Goal: Obtain resource: Obtain resource

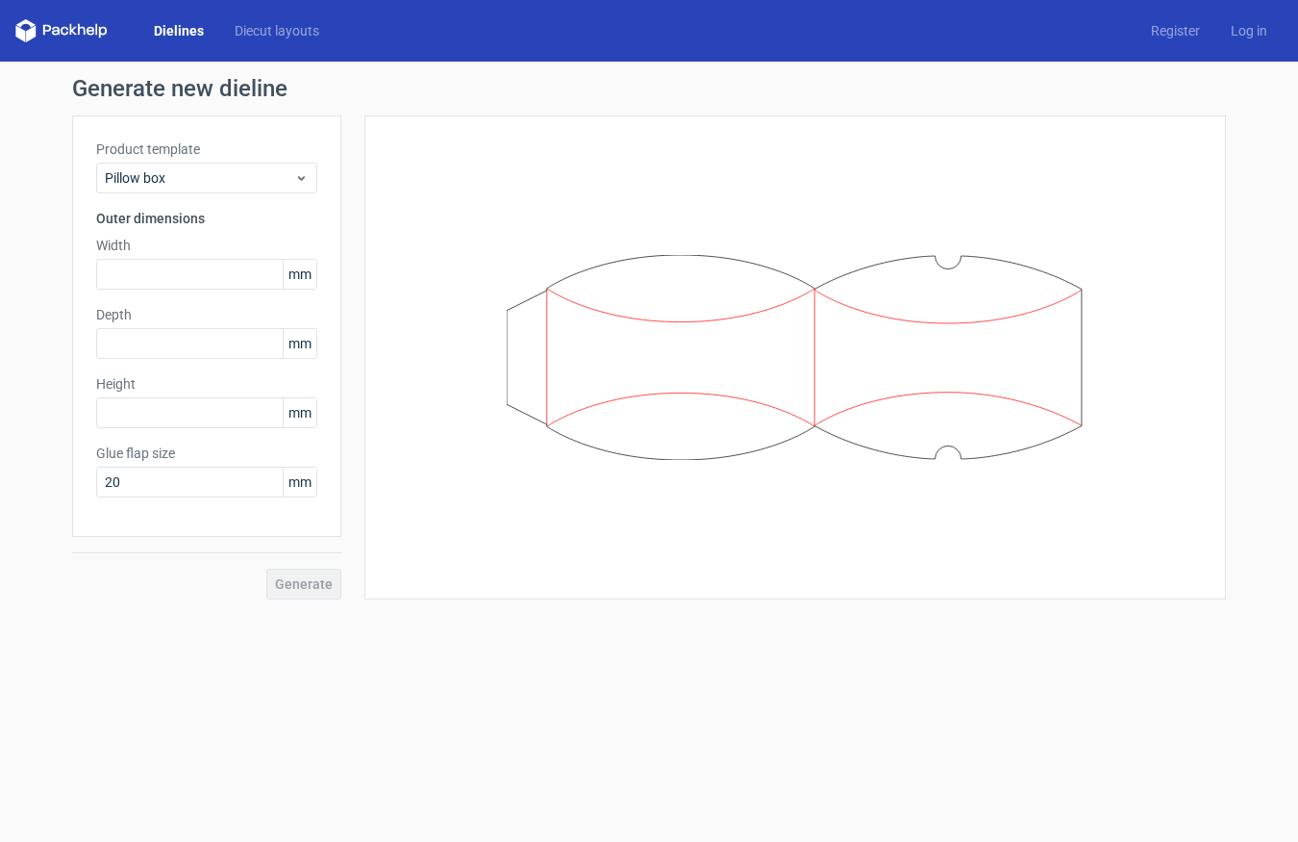
click at [175, 23] on link "Dielines" at bounding box center [179, 30] width 81 height 19
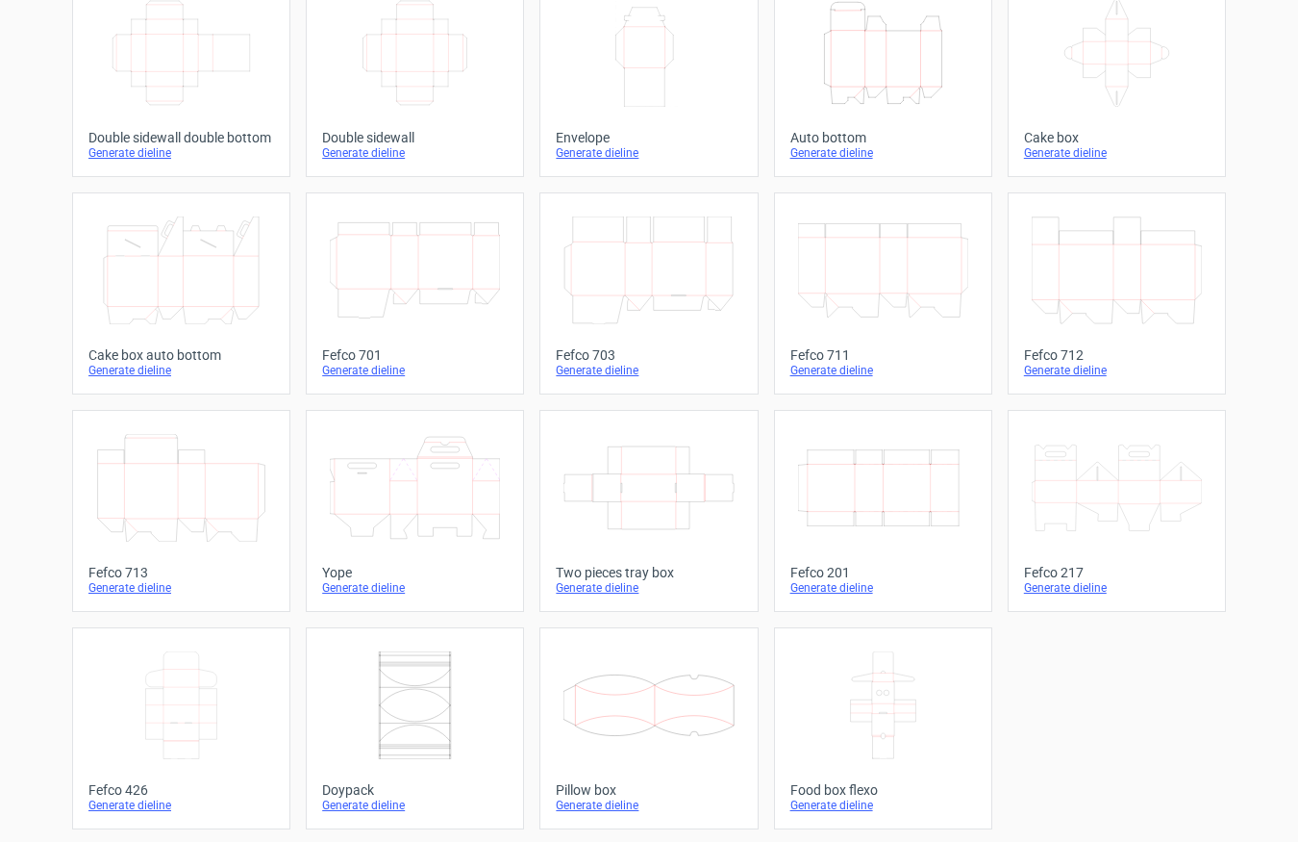
scroll to position [361, 0]
click at [1137, 493] on icon at bounding box center [1117, 485] width 170 height 108
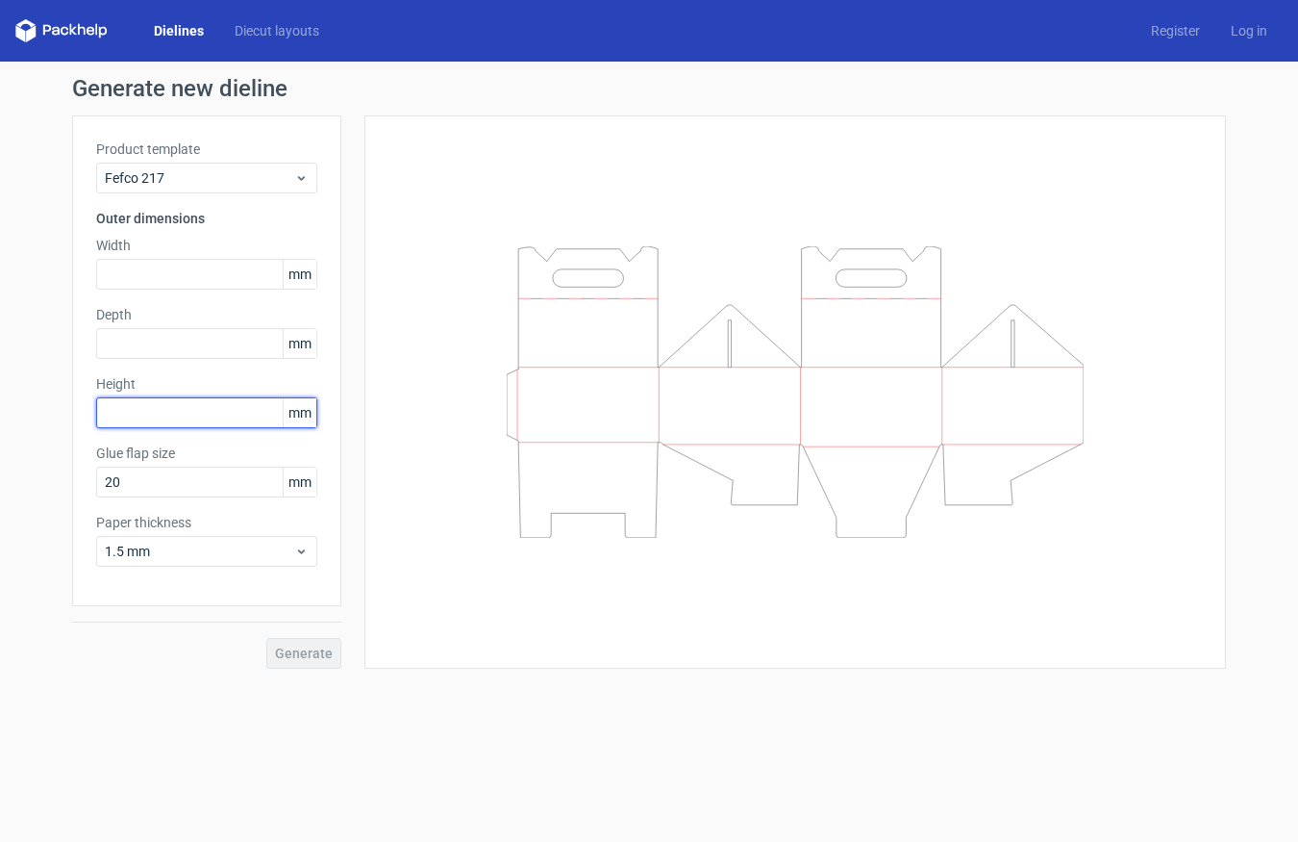
click at [157, 411] on input "text" at bounding box center [206, 412] width 221 height 31
type input "110"
click at [125, 337] on input "text" at bounding box center [206, 343] width 221 height 31
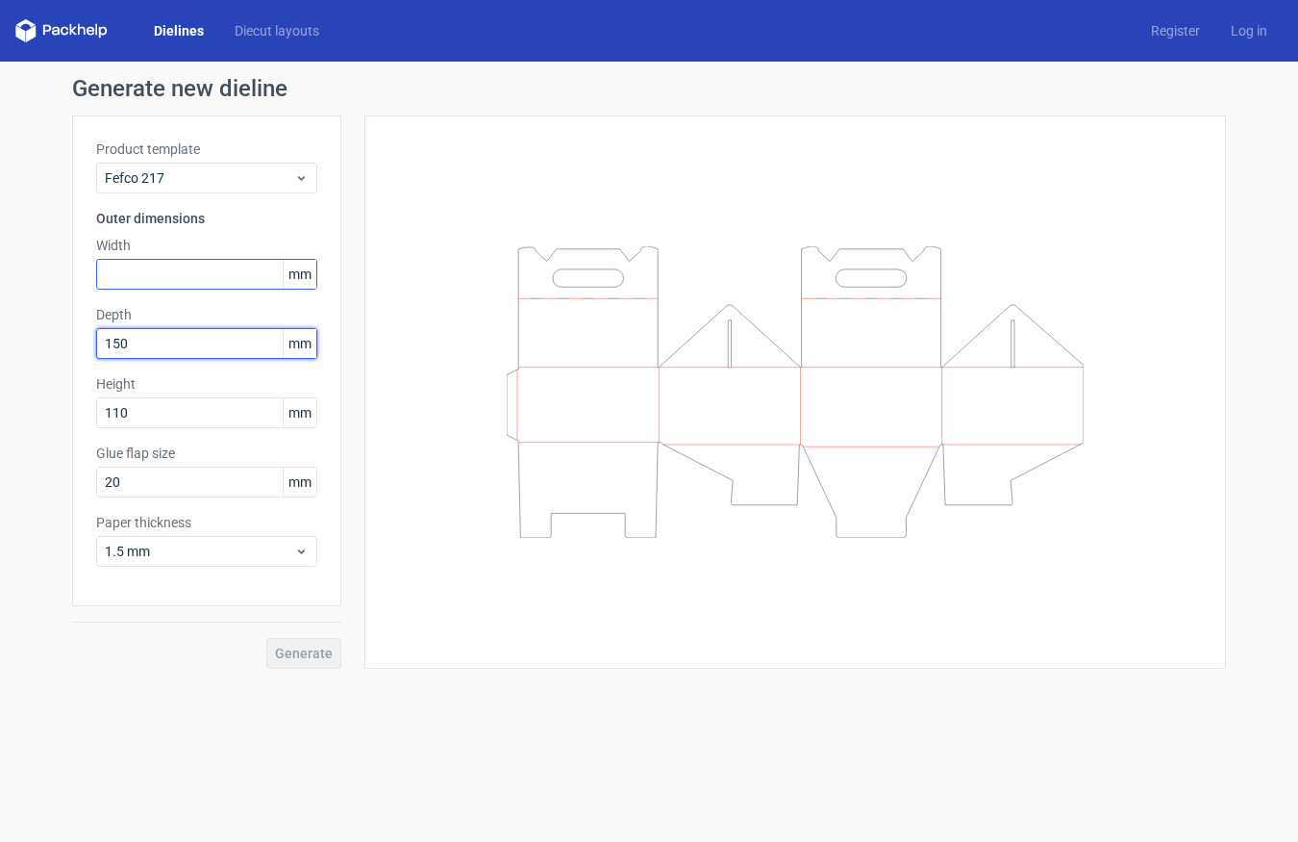
type input "150"
click at [179, 280] on input "text" at bounding box center [206, 274] width 221 height 31
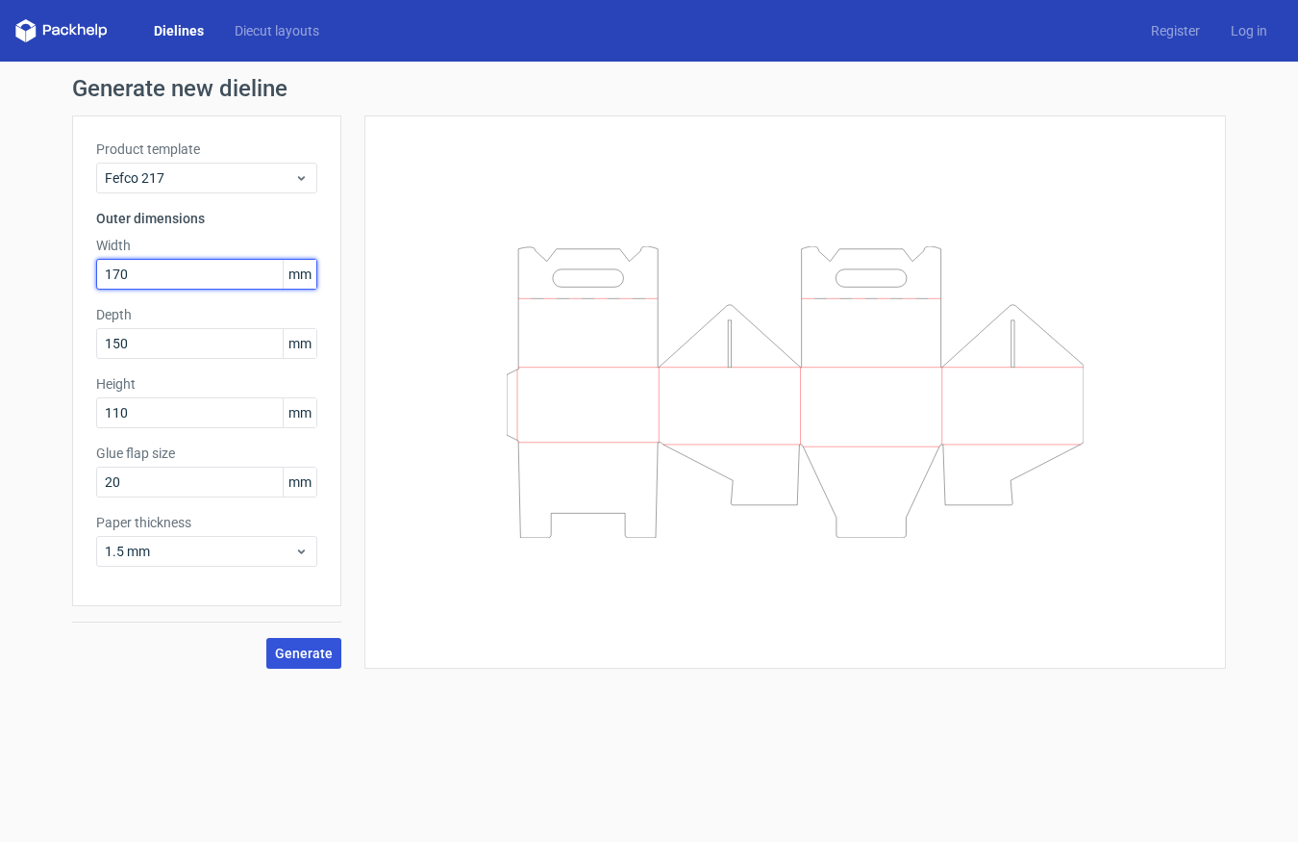
type input "170"
click at [321, 662] on button "Generate" at bounding box center [303, 653] width 75 height 31
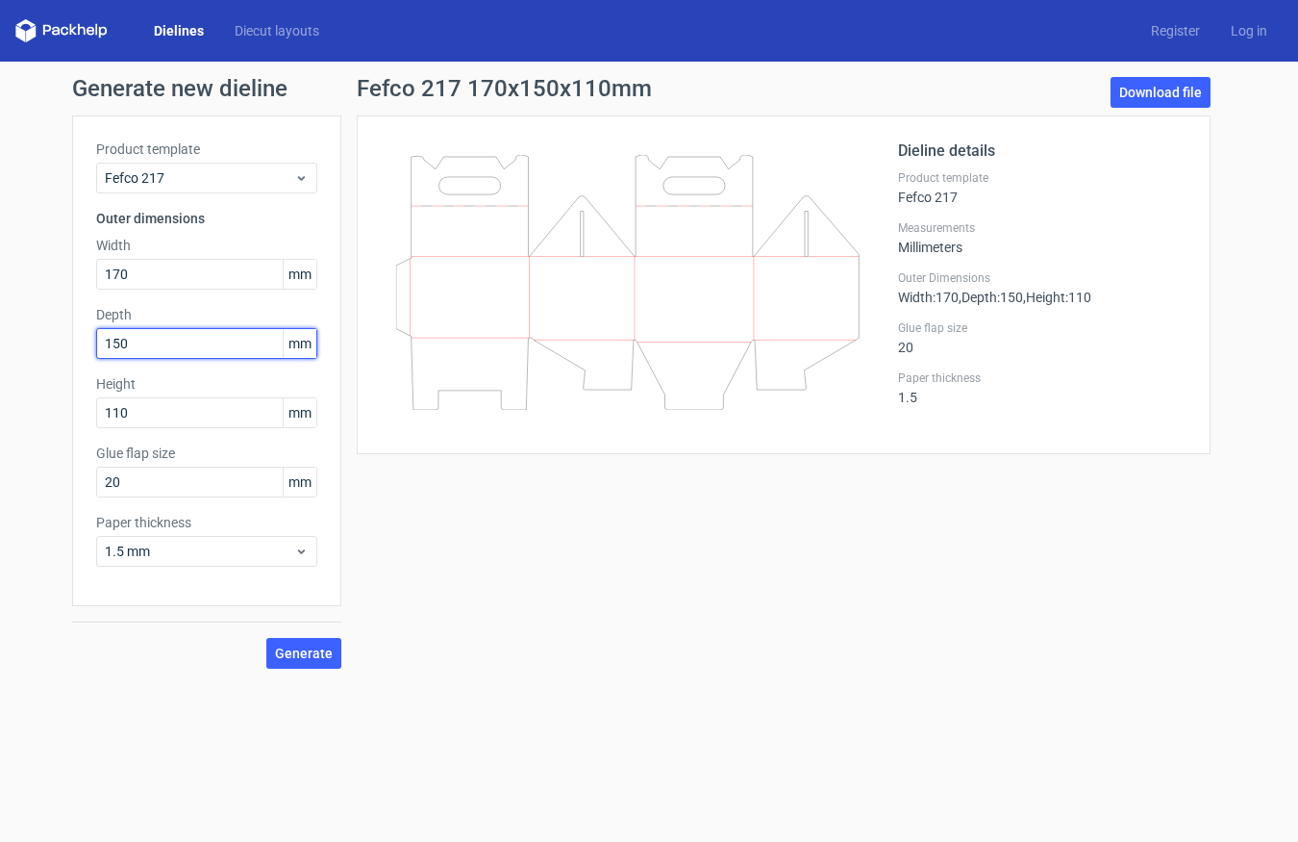
drag, startPoint x: 119, startPoint y: 348, endPoint x: 38, endPoint y: 369, distance: 84.4
click at [38, 369] on div "Generate new dieline Product template Fefco 217 Outer dimensions Width 170 mm D…" at bounding box center [649, 373] width 1298 height 622
drag, startPoint x: 128, startPoint y: 348, endPoint x: 65, endPoint y: 344, distance: 62.6
click at [66, 345] on div "Generate new dieline Product template Fefco 217 Outer dimensions Width 170 mm D…" at bounding box center [649, 373] width 1298 height 622
type input "172"
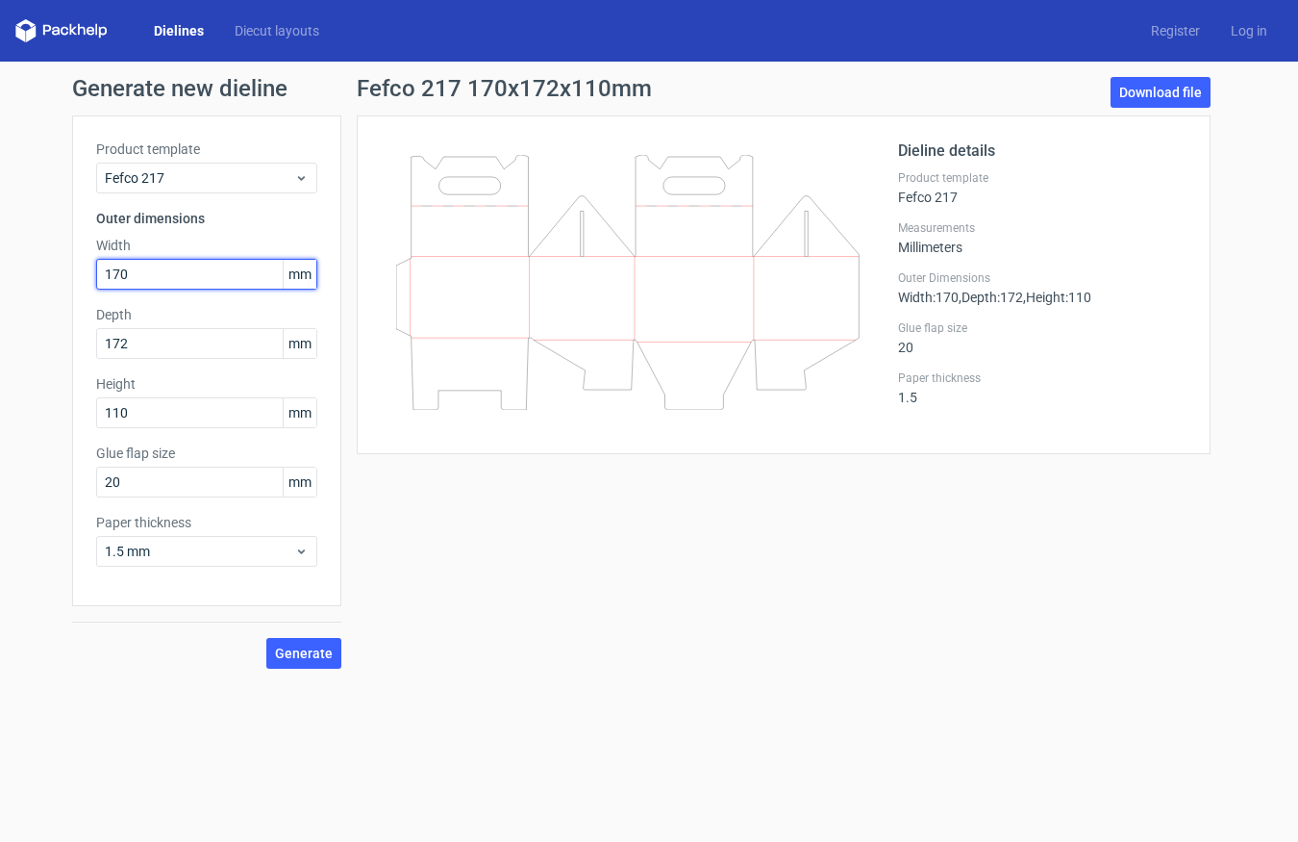
drag, startPoint x: 136, startPoint y: 270, endPoint x: 90, endPoint y: 282, distance: 46.7
click at [90, 282] on div "Product template Fefco 217 Outer dimensions Width 170 mm Depth 172 mm Height 11…" at bounding box center [206, 360] width 269 height 491
drag, startPoint x: 130, startPoint y: 271, endPoint x: 103, endPoint y: 275, distance: 27.2
click at [103, 275] on input "170" at bounding box center [206, 274] width 221 height 31
type input "150"
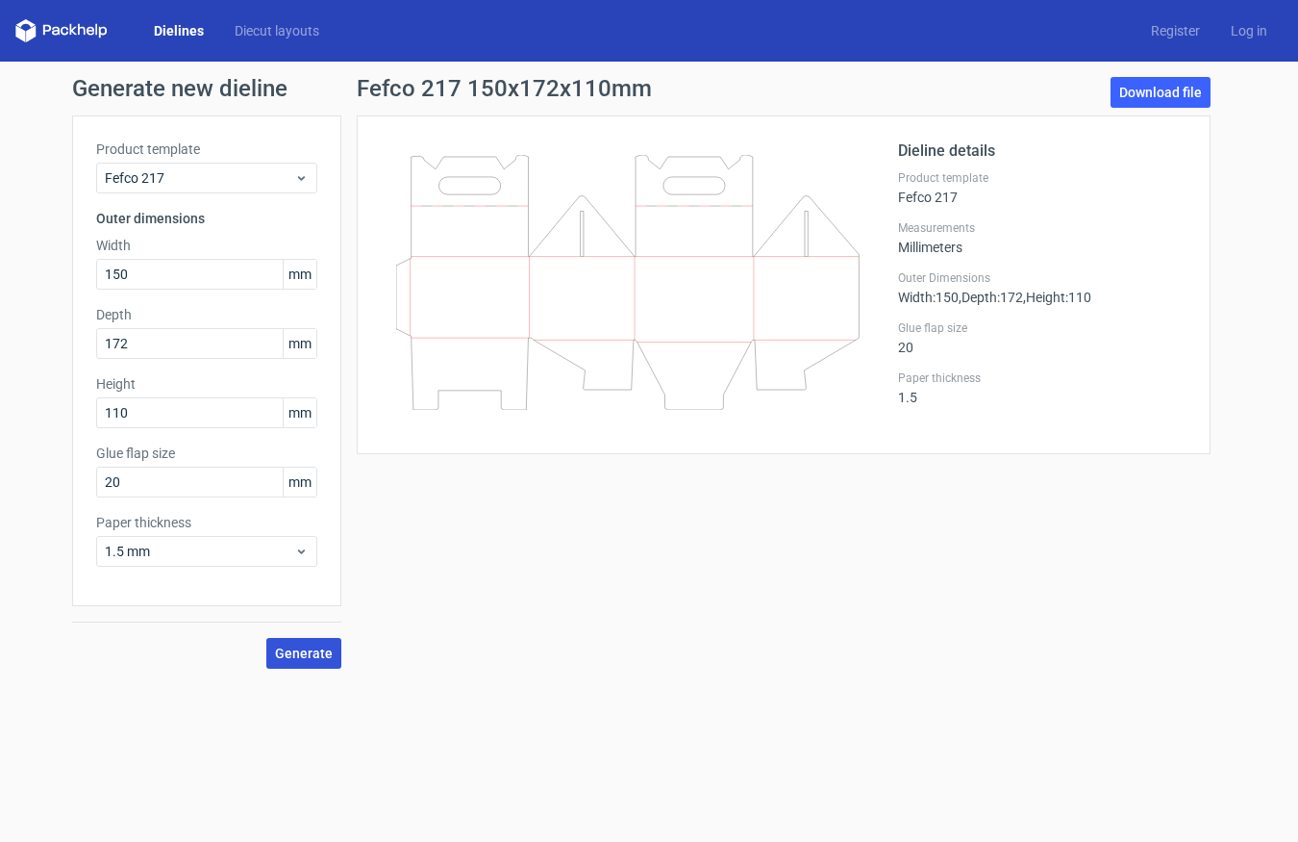
click at [291, 653] on span "Generate" at bounding box center [304, 652] width 58 height 13
click at [1171, 90] on link "Download file" at bounding box center [1161, 92] width 100 height 31
click at [180, 36] on link "Dielines" at bounding box center [179, 30] width 81 height 19
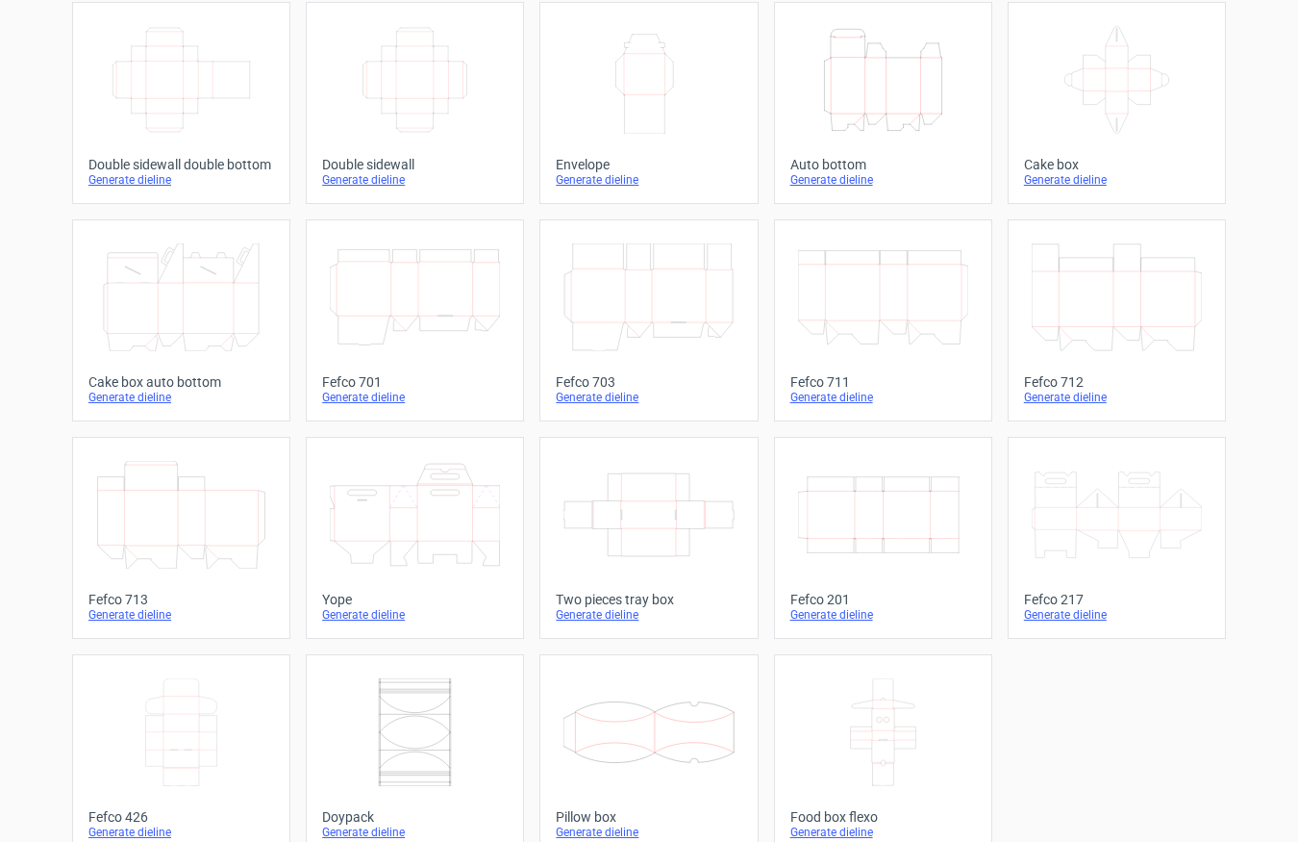
scroll to position [361, 0]
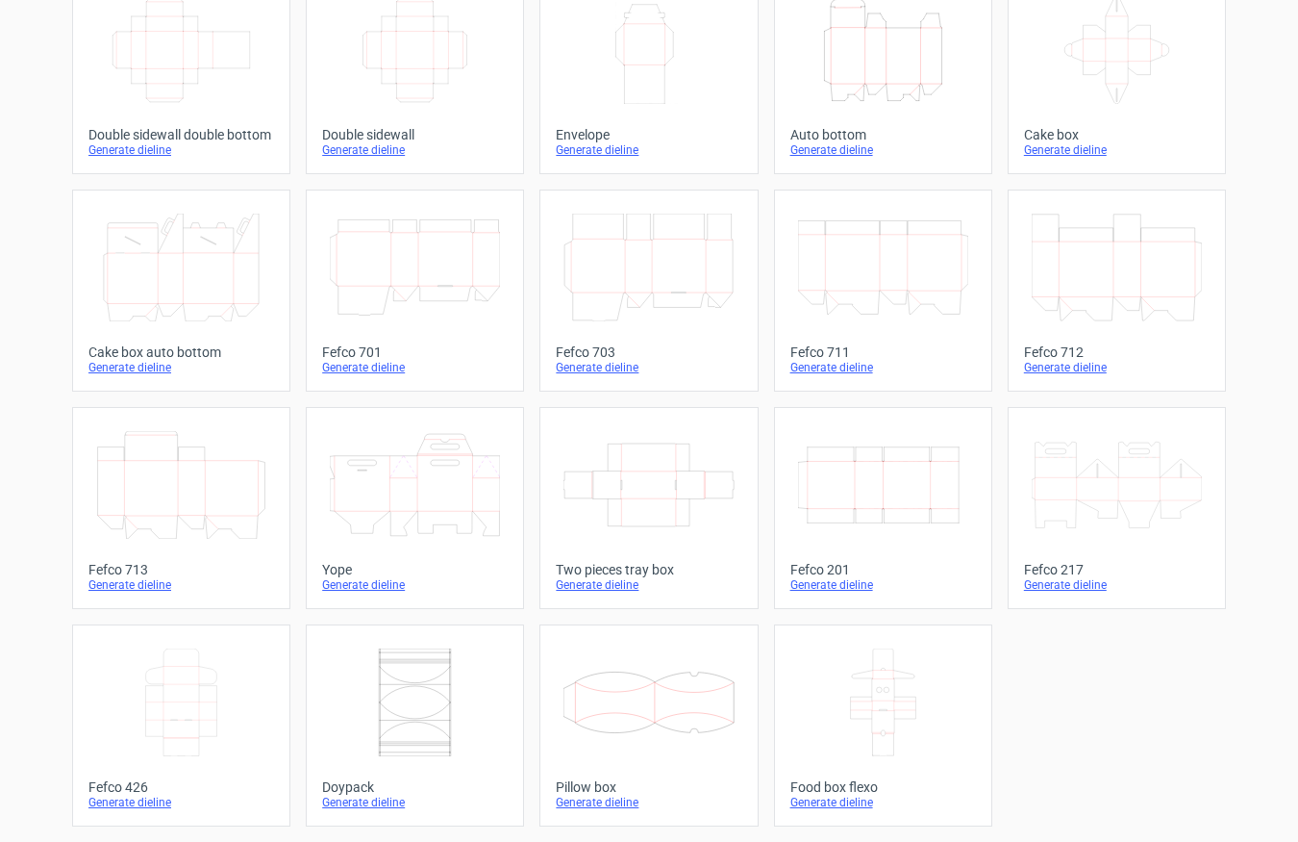
click at [1071, 505] on icon at bounding box center [1117, 485] width 170 height 108
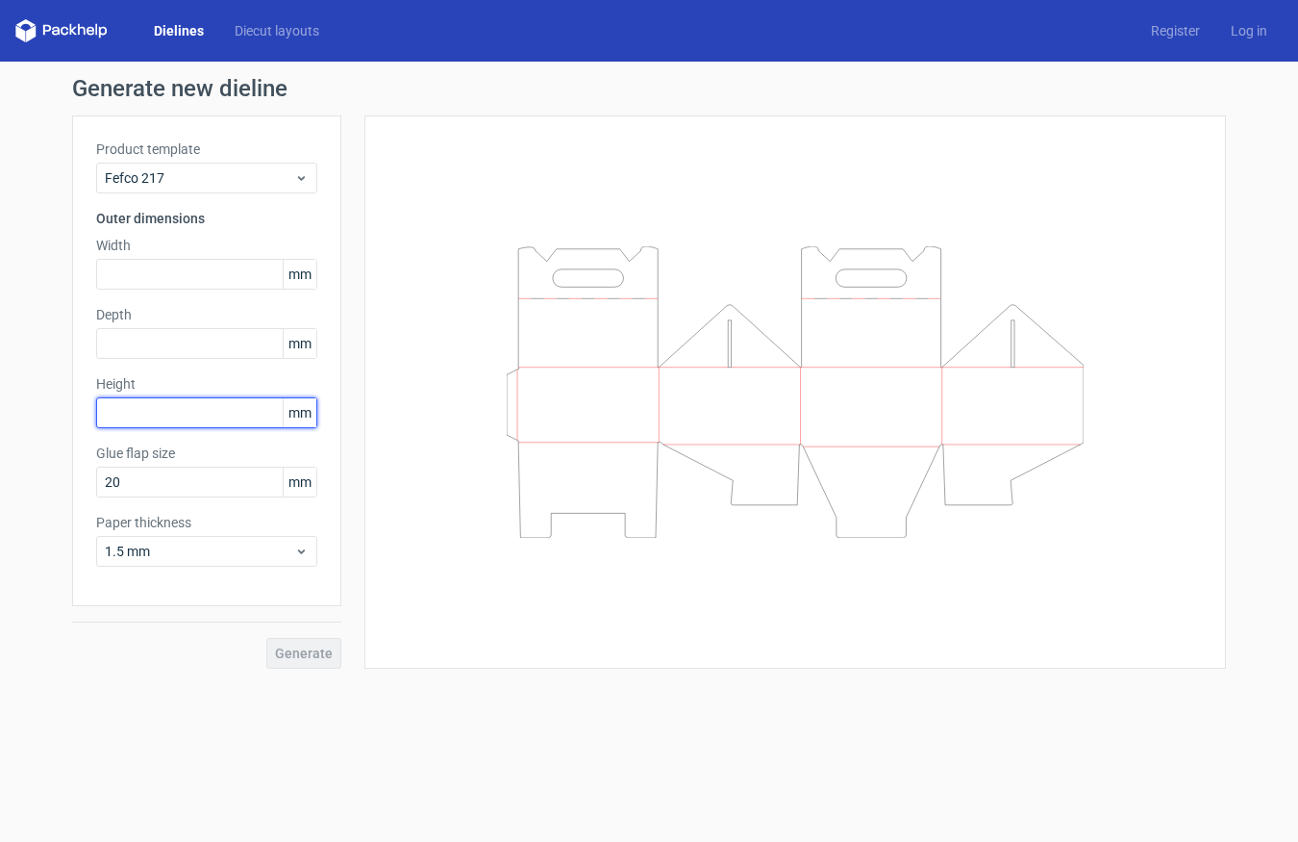
click at [116, 416] on input "text" at bounding box center [206, 412] width 221 height 31
type input "110"
click at [174, 341] on input "text" at bounding box center [206, 343] width 221 height 31
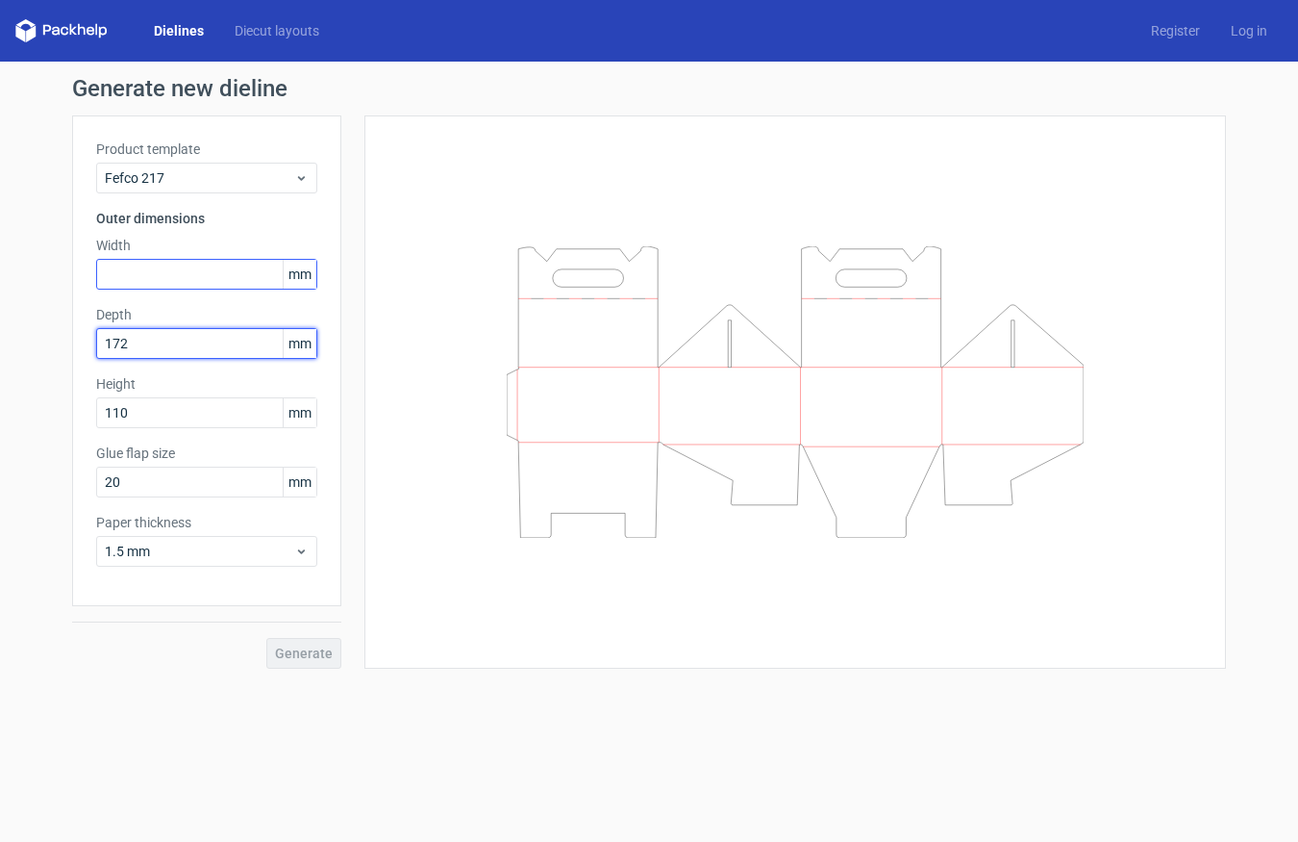
type input "172"
click at [189, 271] on input "text" at bounding box center [206, 274] width 221 height 31
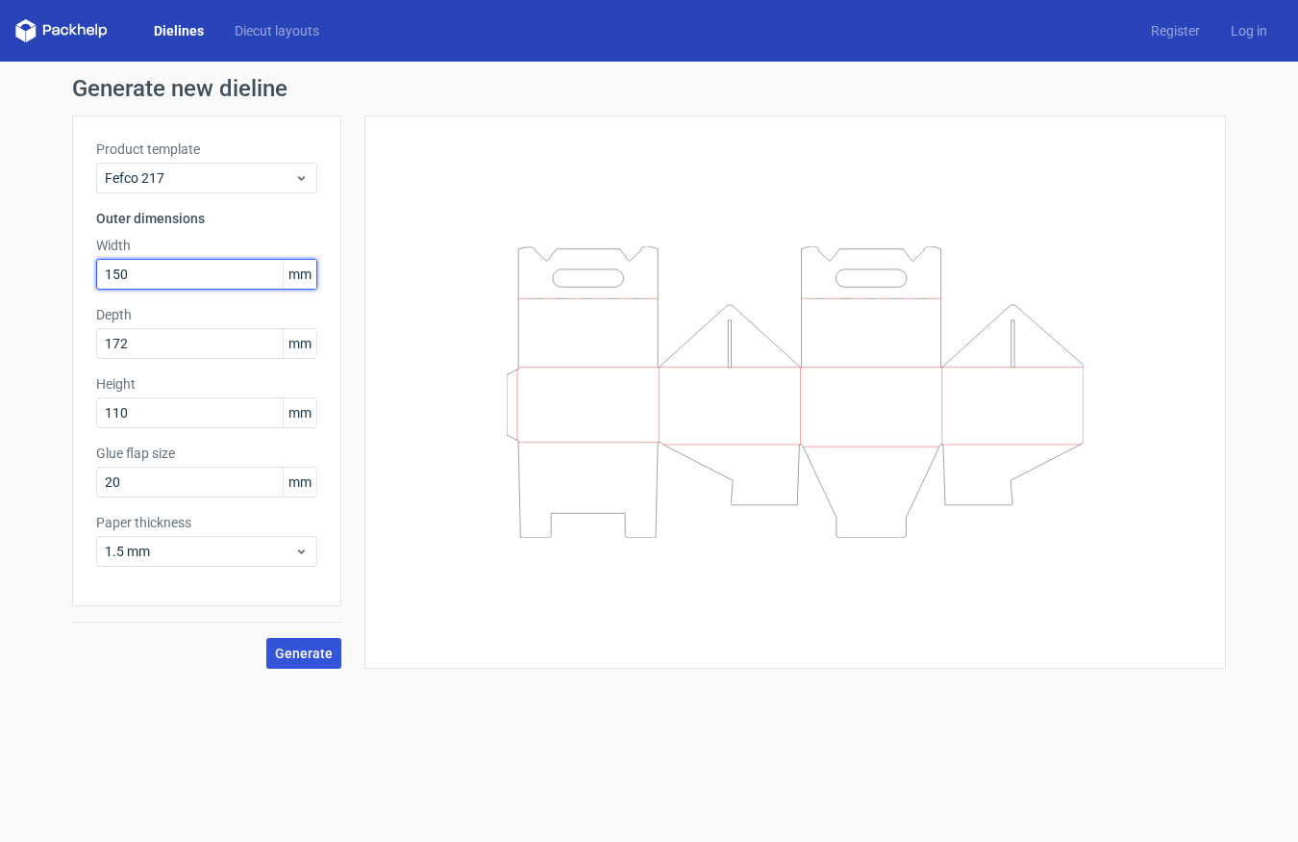
type input "150"
click at [299, 658] on span "Generate" at bounding box center [304, 652] width 58 height 13
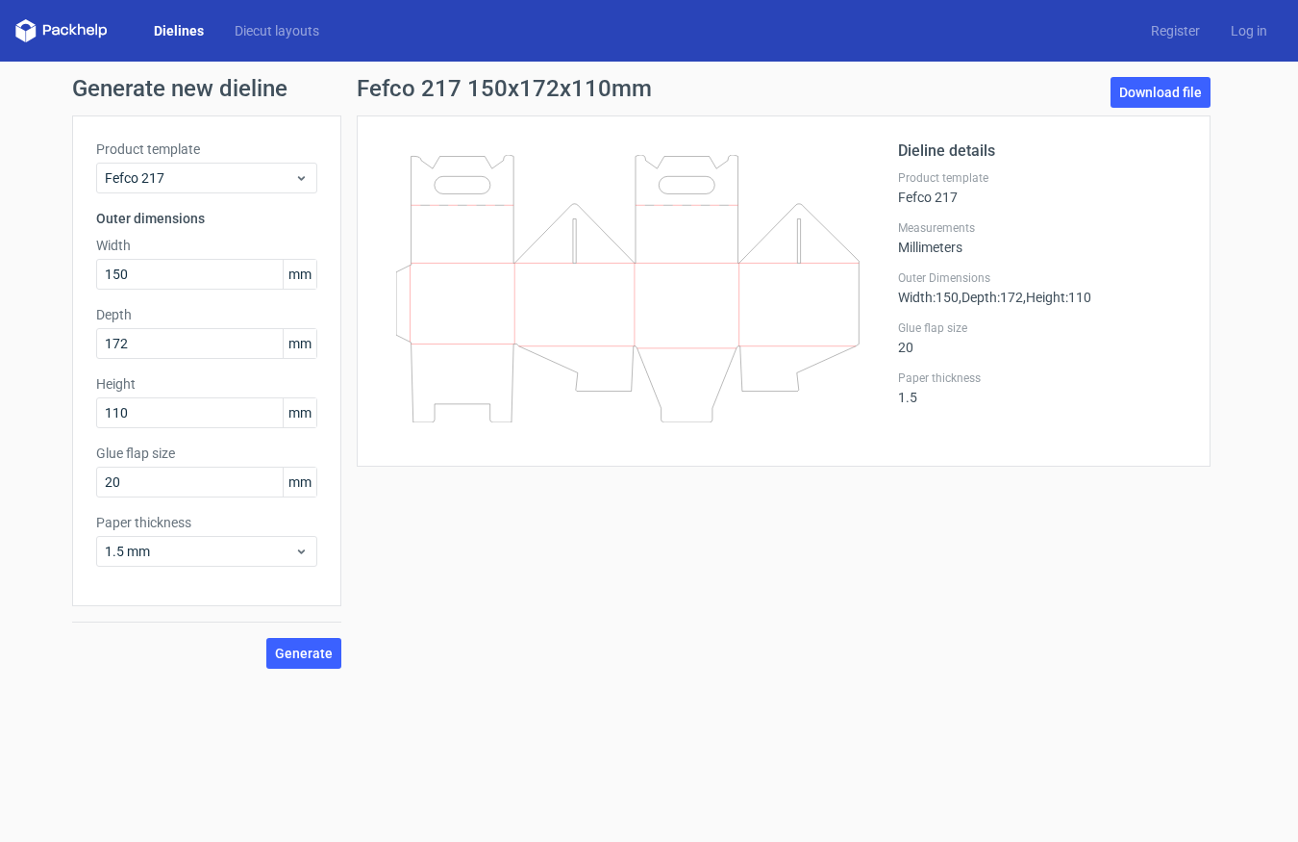
click at [178, 29] on link "Dielines" at bounding box center [179, 30] width 81 height 19
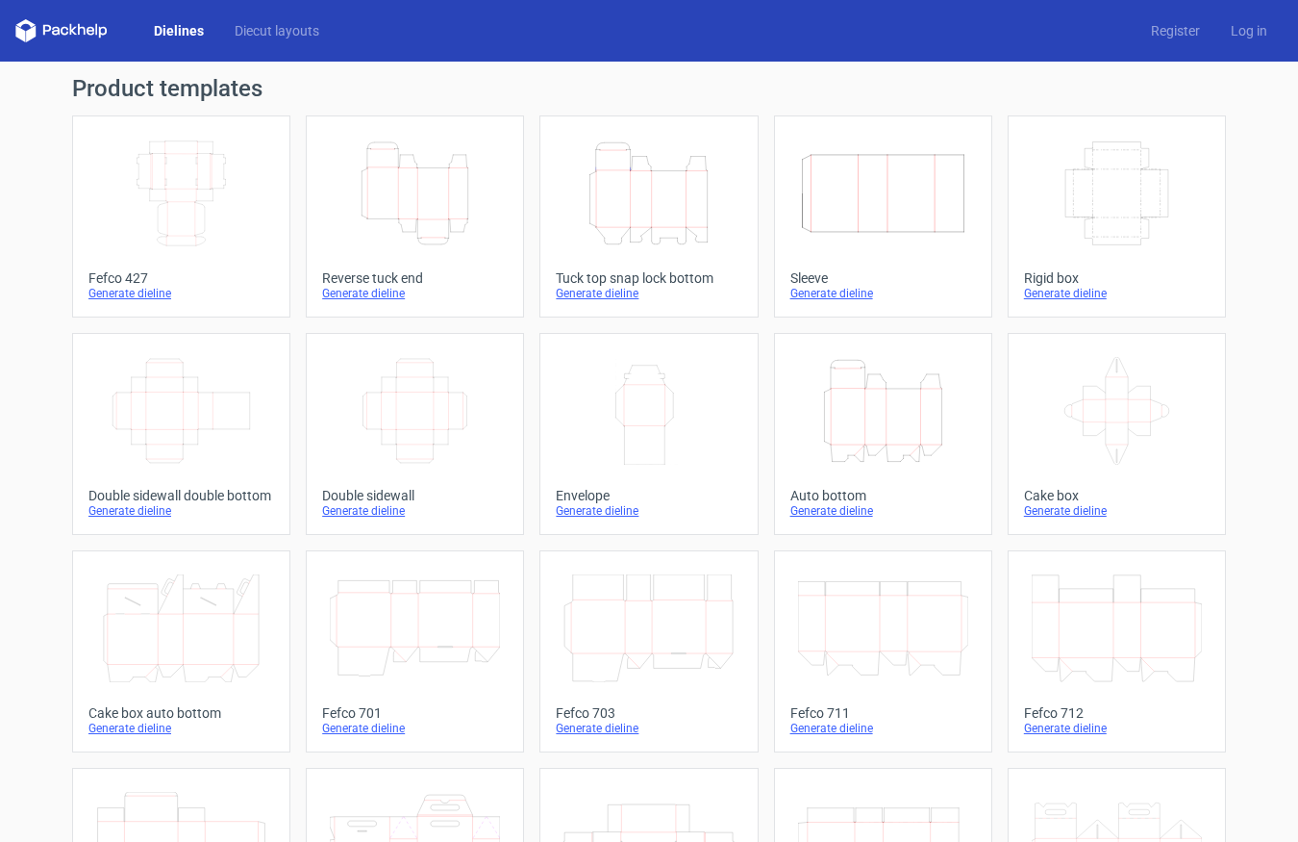
click at [630, 223] on icon "Height Depth Width" at bounding box center [649, 193] width 170 height 108
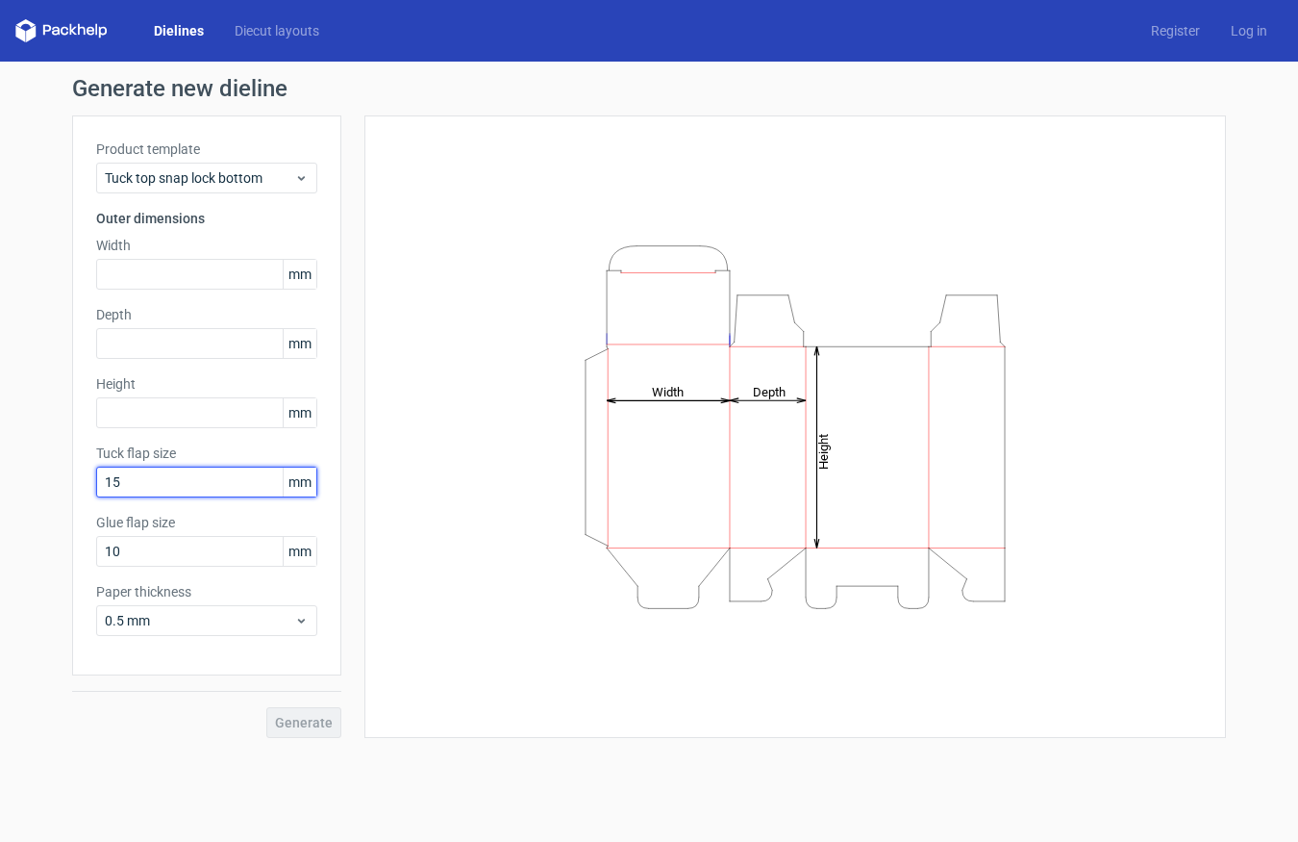
drag, startPoint x: 144, startPoint y: 482, endPoint x: 67, endPoint y: 505, distance: 80.3
click at [67, 505] on div "Generate new dieline Product template Tuck top snap lock bottom Outer dimension…" at bounding box center [649, 408] width 1298 height 692
drag, startPoint x: 131, startPoint y: 484, endPoint x: 103, endPoint y: 485, distance: 27.9
click at [103, 485] on input "15" at bounding box center [206, 481] width 221 height 31
type input "20"
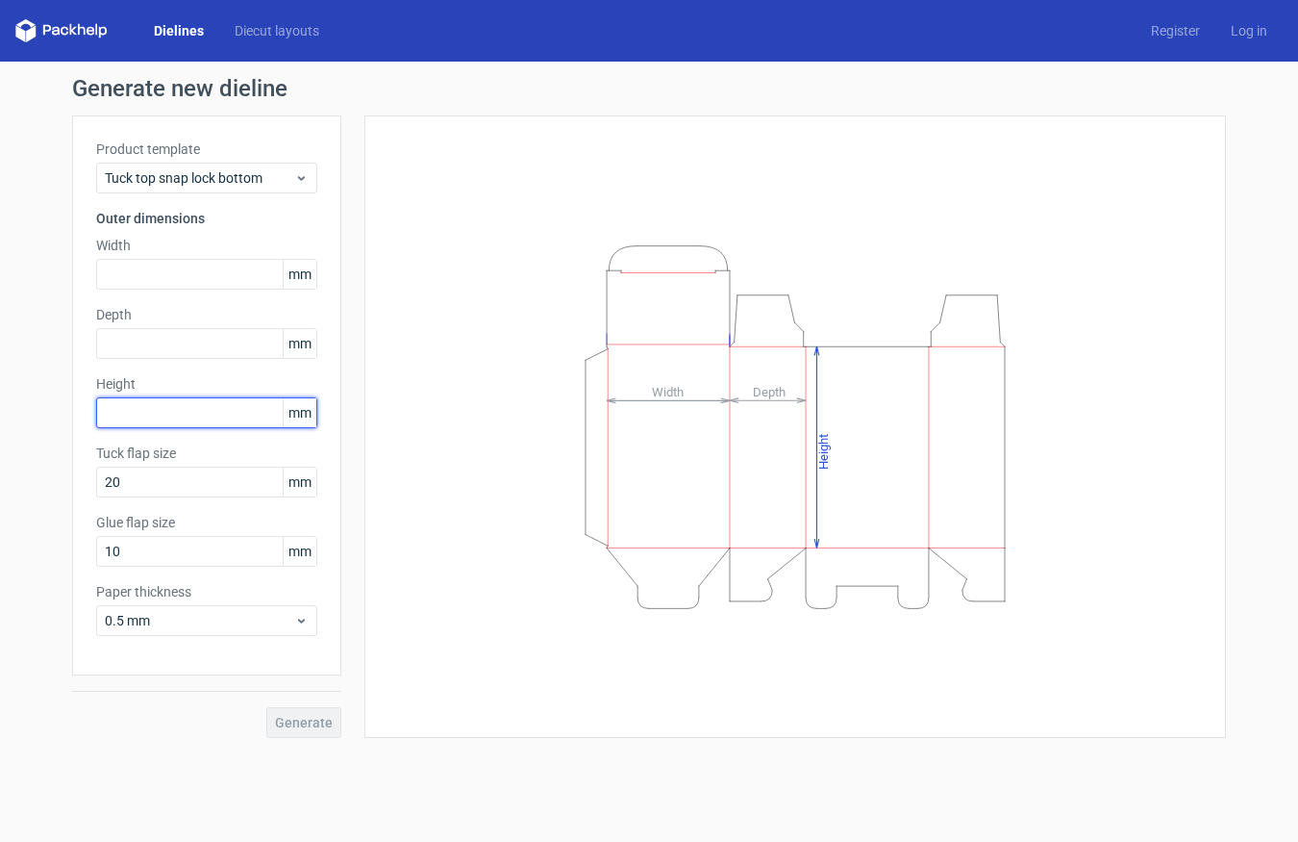
click at [116, 418] on input "text" at bounding box center [206, 412] width 221 height 31
type input "110"
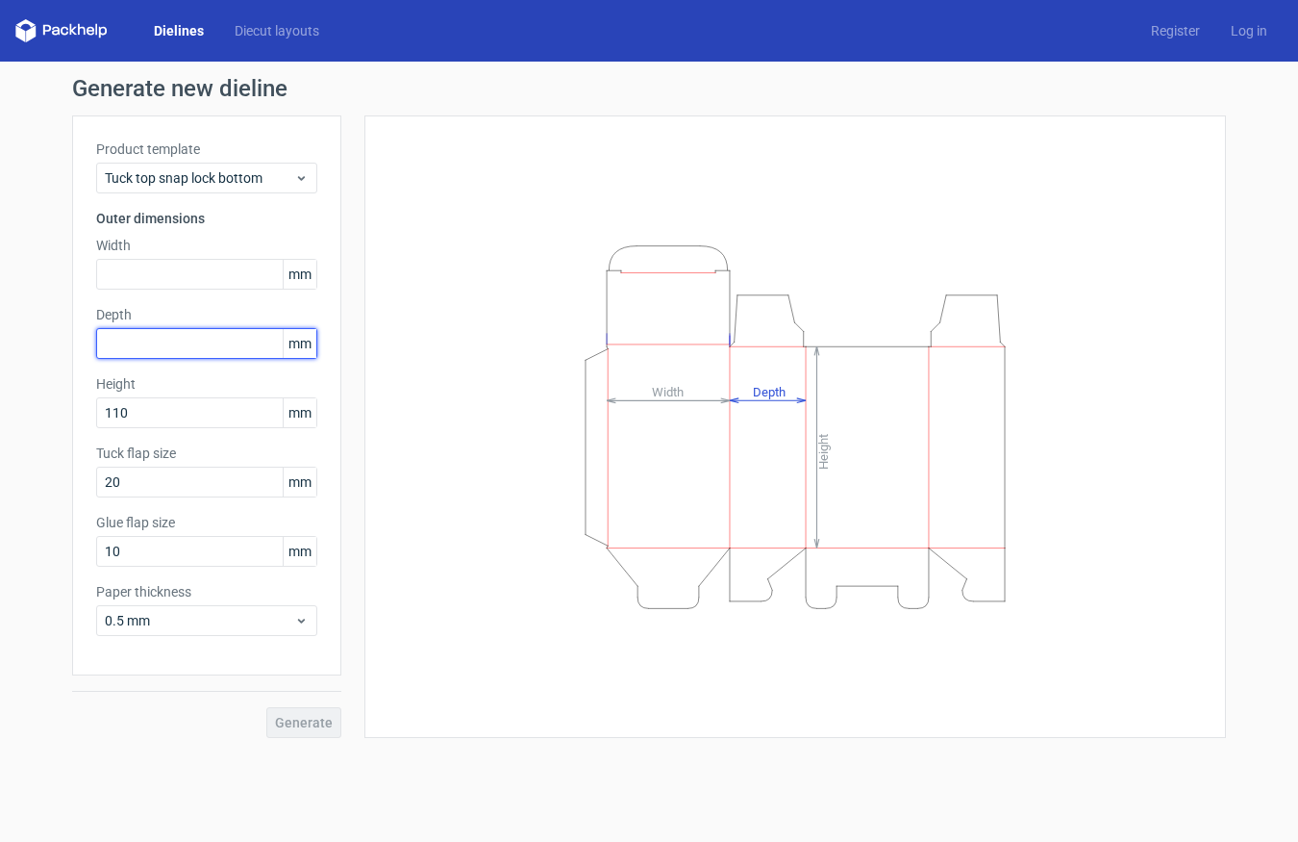
click at [161, 340] on input "text" at bounding box center [206, 343] width 221 height 31
type input "172"
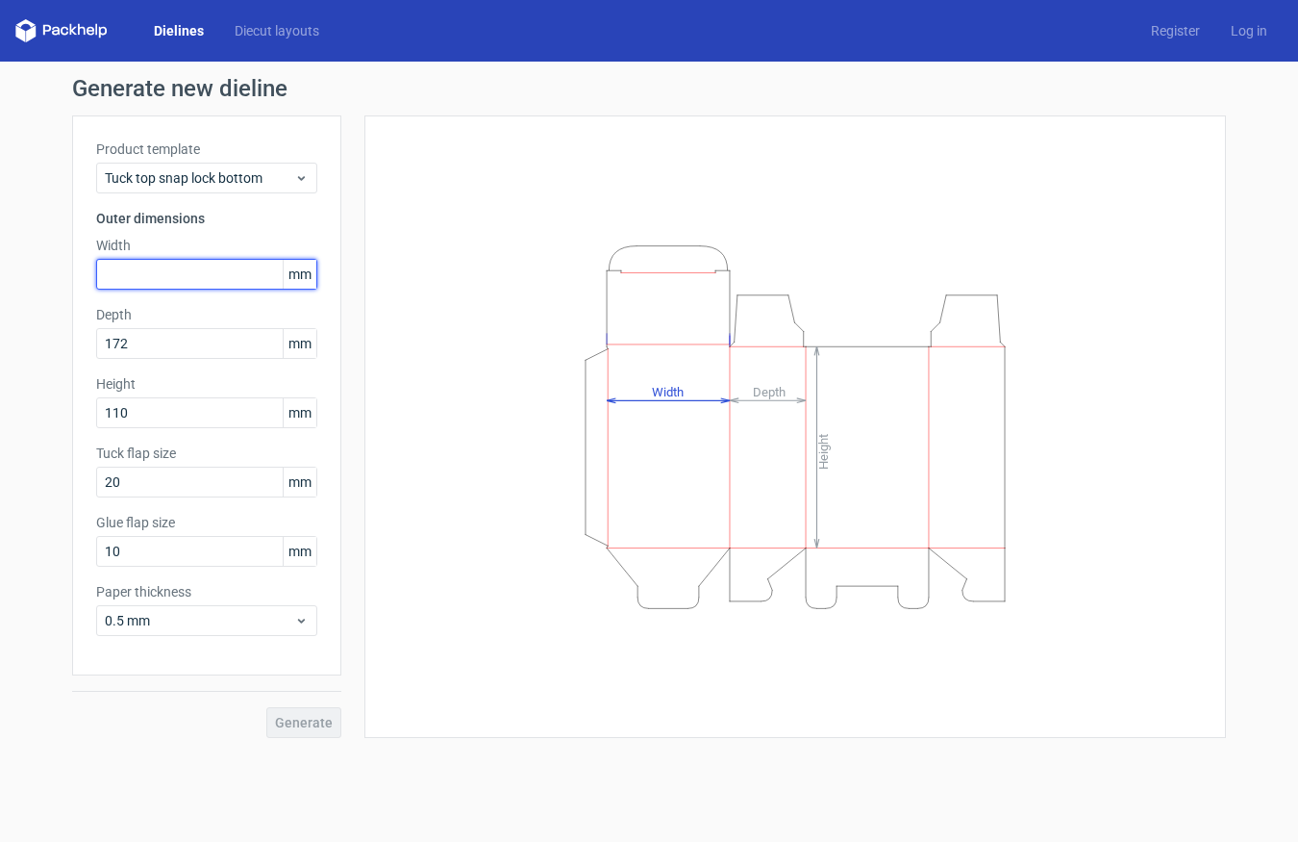
click at [170, 277] on input "text" at bounding box center [206, 274] width 221 height 31
type input "152"
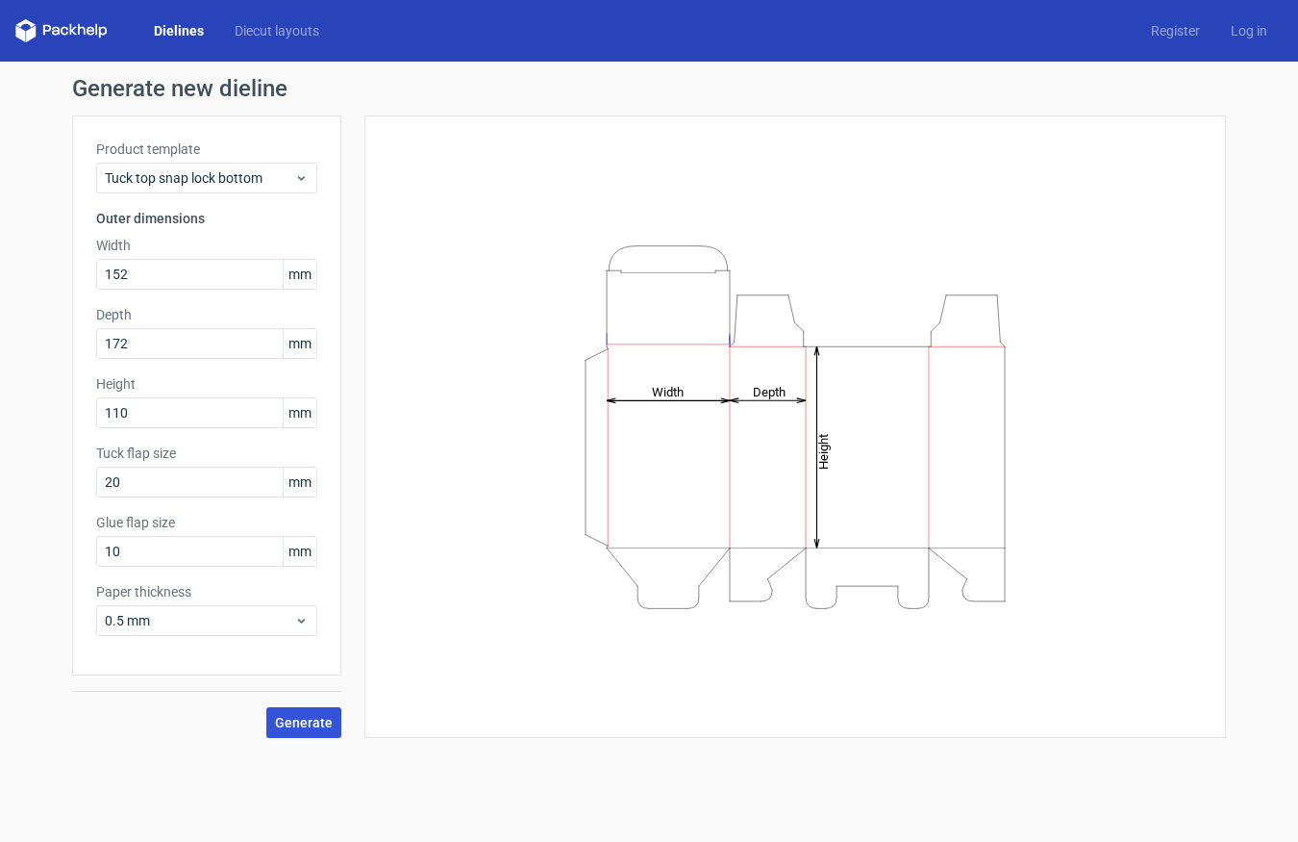
click at [320, 718] on span "Generate" at bounding box center [304, 722] width 58 height 13
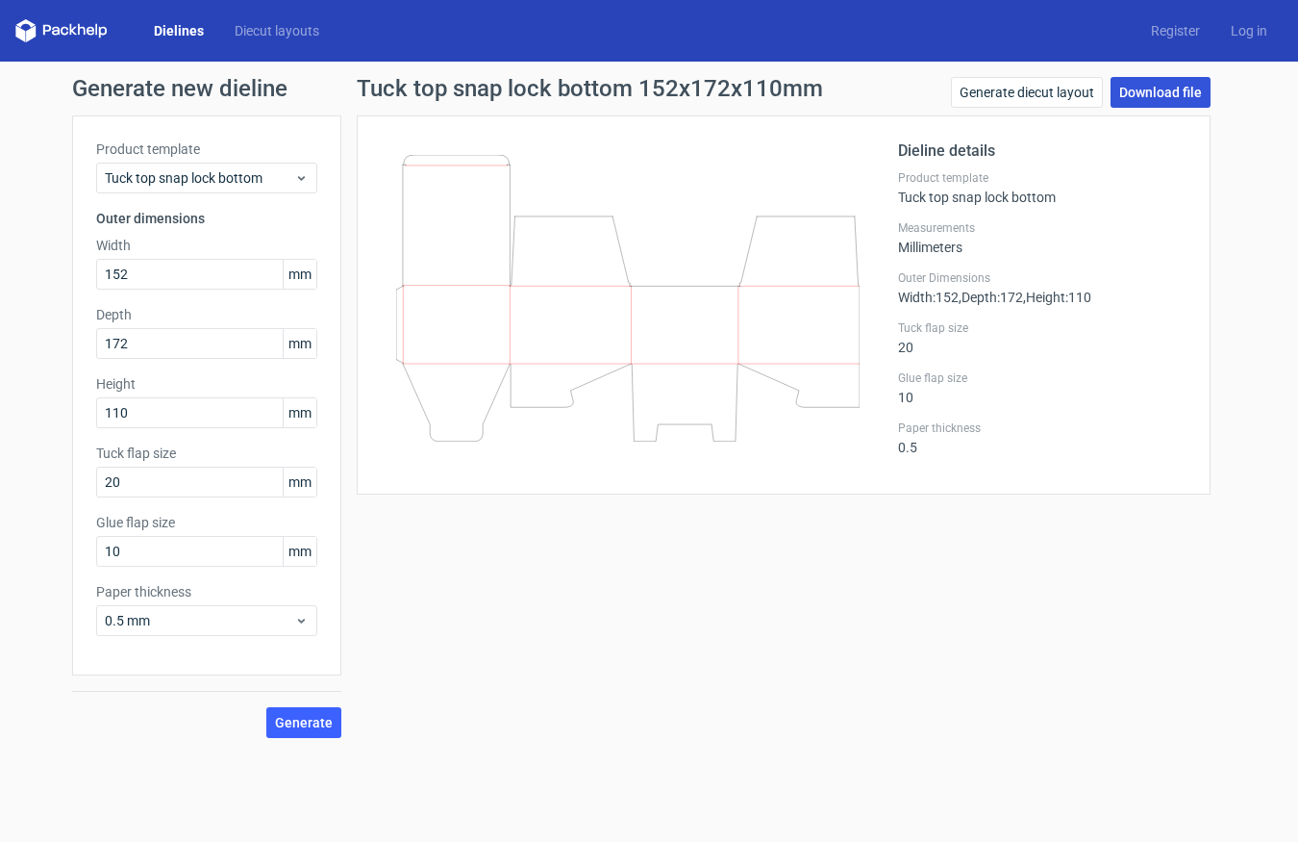
click at [1170, 96] on link "Download file" at bounding box center [1161, 92] width 100 height 31
